Goal: Use online tool/utility: Utilize a website feature to perform a specific function

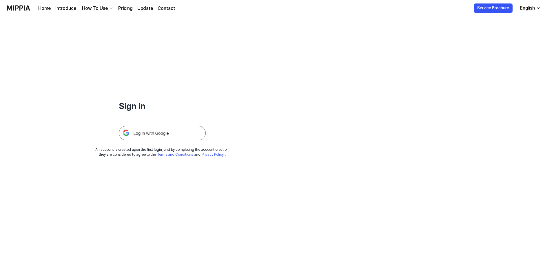
click at [162, 137] on img at bounding box center [162, 133] width 87 height 14
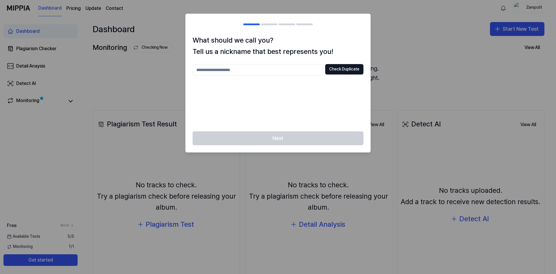
click at [239, 70] on input "text" at bounding box center [258, 70] width 130 height 12
type input "****"
click at [351, 71] on button "Check Duplicate" at bounding box center [344, 69] width 38 height 10
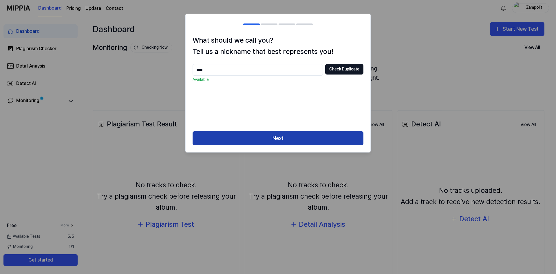
click at [300, 140] on button "Next" at bounding box center [278, 138] width 171 height 14
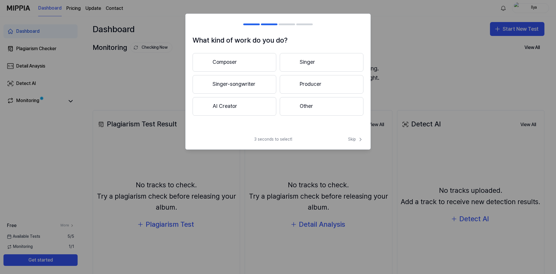
click at [254, 65] on button "Composer" at bounding box center [235, 62] width 84 height 19
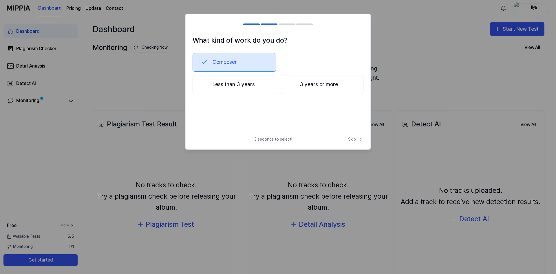
click at [323, 89] on button "3 years or more" at bounding box center [322, 84] width 84 height 19
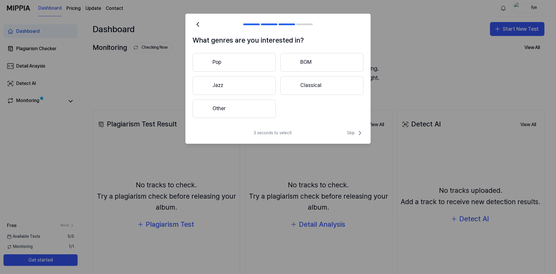
click at [248, 108] on button "Other" at bounding box center [234, 108] width 83 height 19
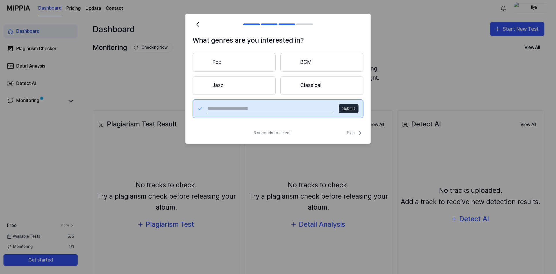
click at [260, 104] on input "text" at bounding box center [270, 108] width 124 height 9
type input "*"
type input "****"
click at [348, 108] on button "Submit" at bounding box center [349, 108] width 20 height 9
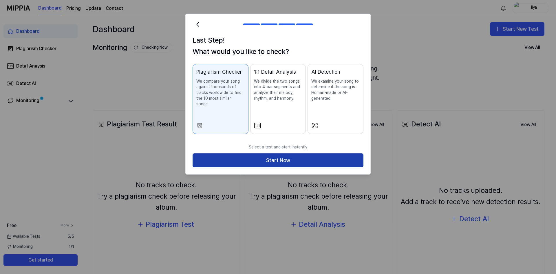
click at [266, 154] on button "Start Now" at bounding box center [278, 160] width 171 height 14
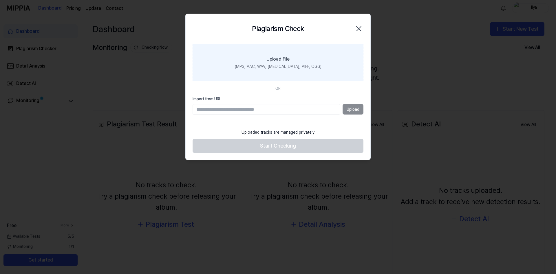
click at [279, 64] on div "(MP3, AAC, WAV, FLAC, AIFF, OGG)" at bounding box center [278, 67] width 87 height 6
click at [0, 0] on input "Upload File (MP3, AAC, WAV, FLAC, AIFF, OGG)" at bounding box center [0, 0] width 0 height 0
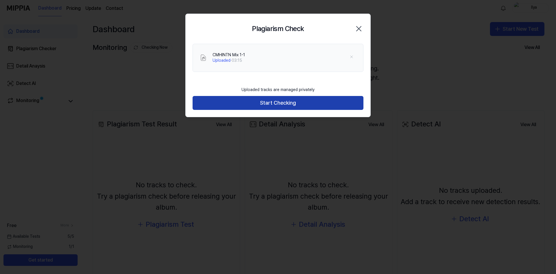
click at [279, 104] on button "Start Checking" at bounding box center [278, 103] width 171 height 14
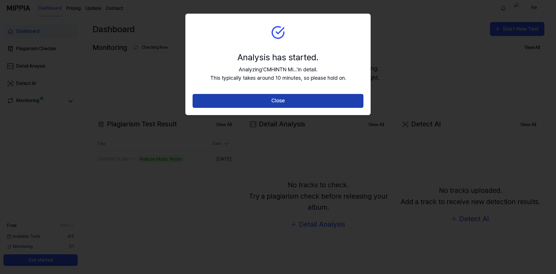
click at [286, 106] on button "Close" at bounding box center [278, 101] width 171 height 14
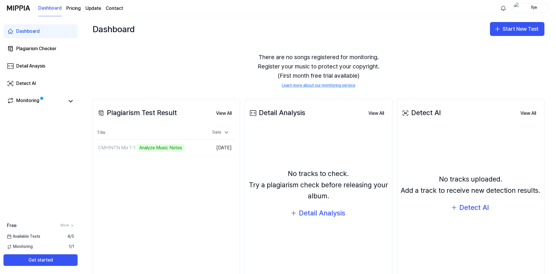
scroll to position [30, 0]
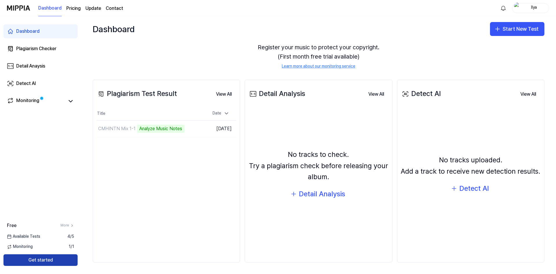
click at [70, 260] on button "Get started" at bounding box center [40, 260] width 74 height 12
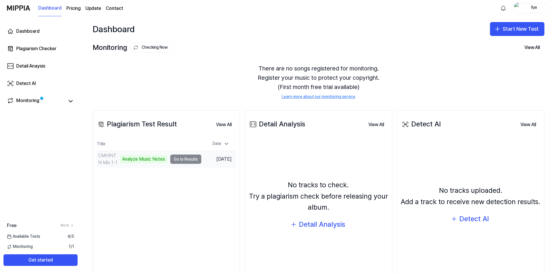
click at [181, 160] on td "CMHINTN Mix 1-1 Analyze Music Notes Go to Results" at bounding box center [148, 159] width 105 height 16
click at [181, 158] on button "Go to Results" at bounding box center [185, 158] width 31 height 9
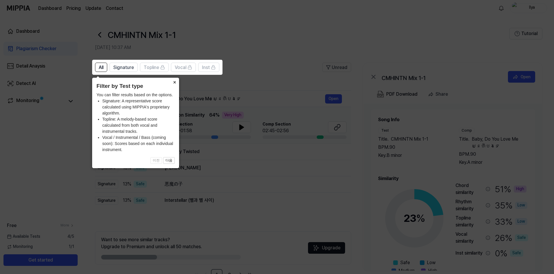
click at [175, 84] on button "×" at bounding box center [174, 82] width 9 height 8
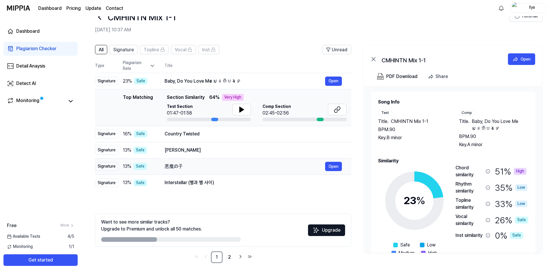
scroll to position [18, 0]
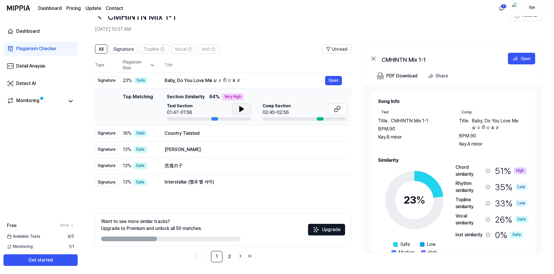
click at [242, 108] on icon at bounding box center [242, 108] width 4 height 5
click at [334, 81] on button "Open" at bounding box center [333, 80] width 17 height 9
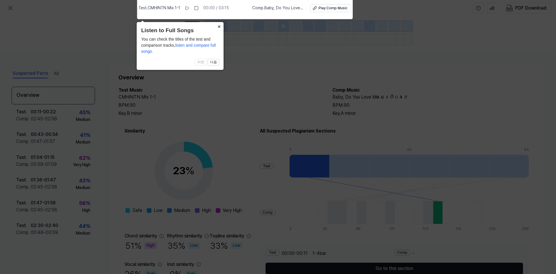
click at [219, 26] on button "×" at bounding box center [218, 26] width 9 height 8
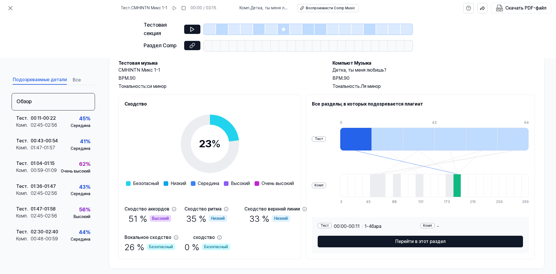
scroll to position [40, 0]
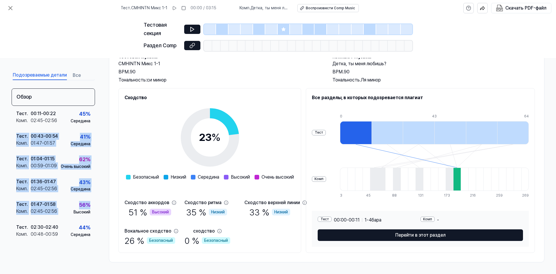
drag, startPoint x: 92, startPoint y: 120, endPoint x: 95, endPoint y: 167, distance: 47.4
click at [95, 167] on div "Подозреваемые детали Все Обзор Тест . 00:11 - 00:22 Комп . 02:45 - 02:56 45 % С…" at bounding box center [278, 166] width 556 height 216
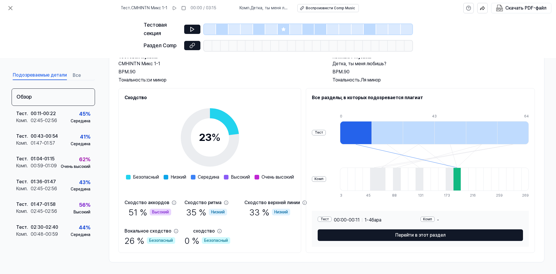
click at [105, 138] on div "Подозреваемые детали Все Обзор Тест . 00:11 - 00:22 Комп . 02:45 - 02:56 45 % С…" at bounding box center [278, 166] width 556 height 216
click at [62, 162] on div "62 % Очень высокий" at bounding box center [76, 162] width 30 height 14
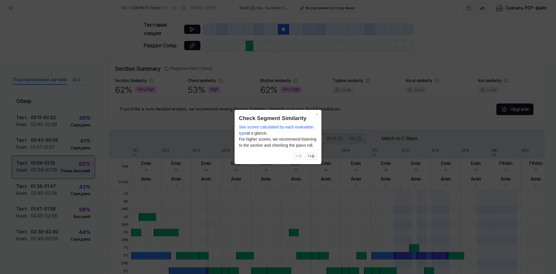
scroll to position [130, 0]
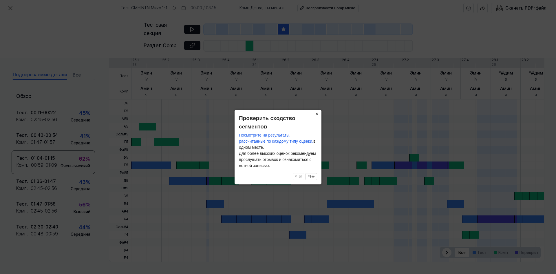
click at [318, 114] on font "×" at bounding box center [316, 114] width 3 height 6
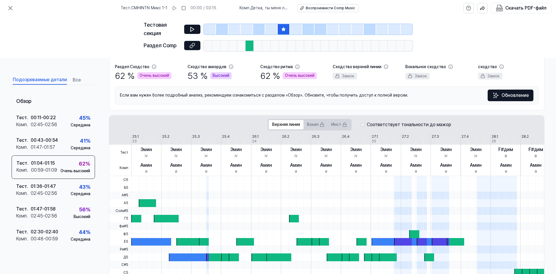
scroll to position [0, 0]
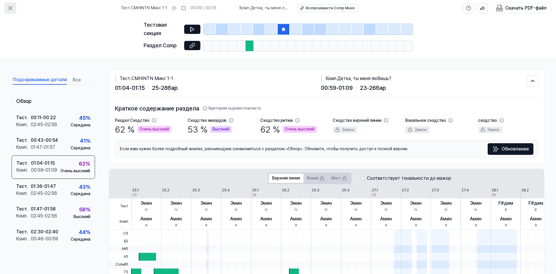
click at [8, 10] on icon at bounding box center [10, 8] width 7 height 7
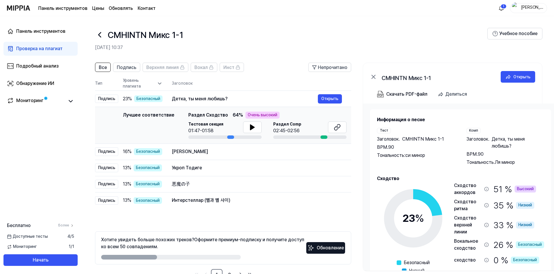
click at [475, 131] on font "Комп" at bounding box center [473, 130] width 9 height 4
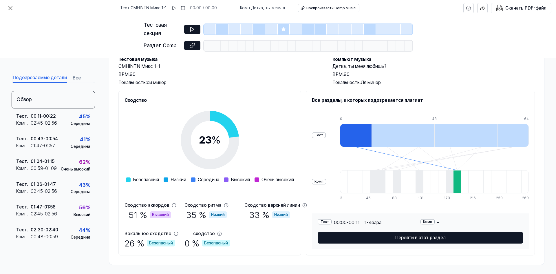
scroll to position [40, 0]
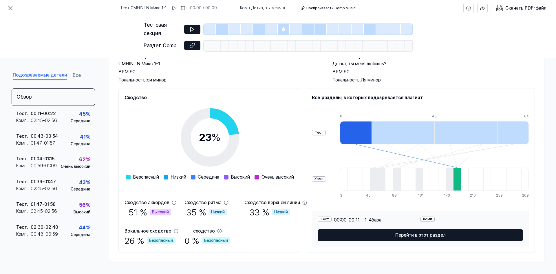
click at [372, 141] on div at bounding box center [356, 132] width 32 height 23
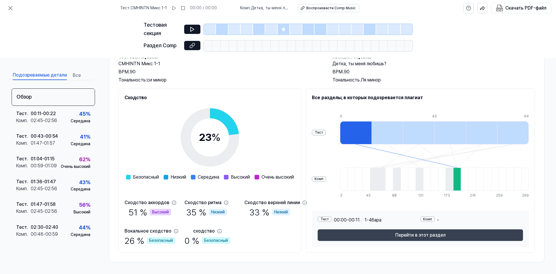
click at [417, 235] on font "Перейти в этот раздел" at bounding box center [420, 235] width 50 height 6
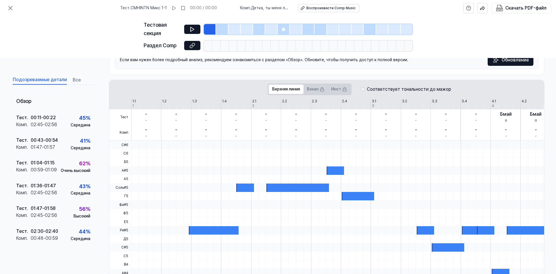
scroll to position [118, 0]
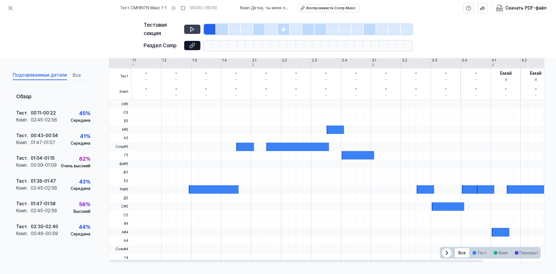
click at [194, 30] on icon at bounding box center [192, 29] width 6 height 6
click at [9, 7] on icon at bounding box center [10, 8] width 7 height 7
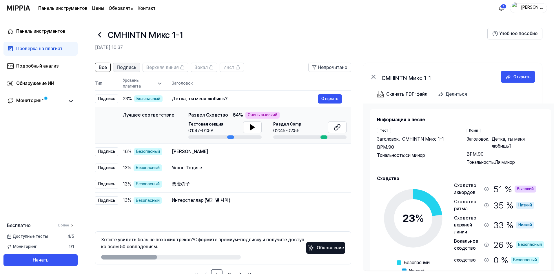
click at [125, 68] on font "Подпись" at bounding box center [127, 68] width 20 height 6
click at [105, 70] on font "Все" at bounding box center [103, 68] width 8 height 6
click at [72, 100] on icon at bounding box center [70, 101] width 7 height 7
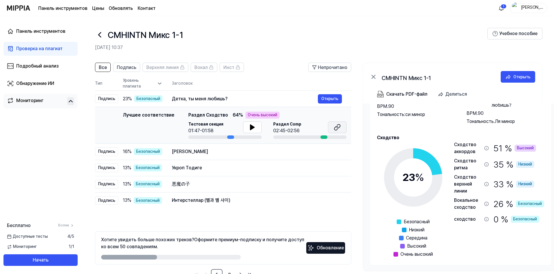
click at [342, 126] on button at bounding box center [337, 127] width 19 height 12
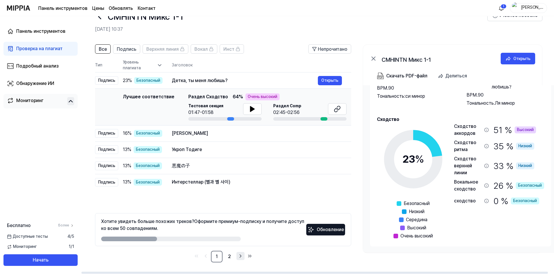
click at [241, 258] on icon "Перейти на следующую страницу" at bounding box center [241, 255] width 6 height 7
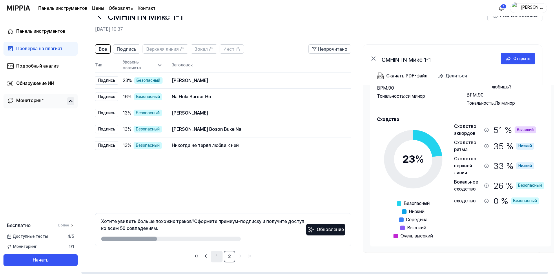
click at [217, 256] on font "1" at bounding box center [217, 256] width 2 height 6
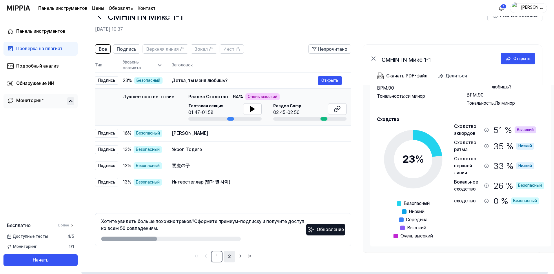
click at [229, 254] on font "2" at bounding box center [229, 256] width 3 height 6
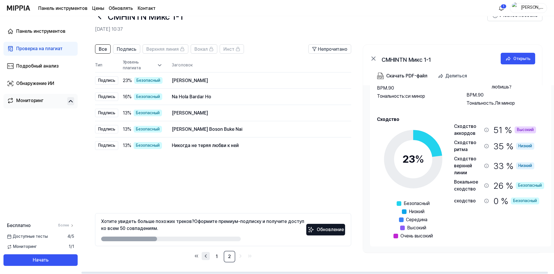
click at [207, 257] on icon "Перейти на предыдущую страницу" at bounding box center [206, 255] width 6 height 7
